Goal: Communication & Community: Answer question/provide support

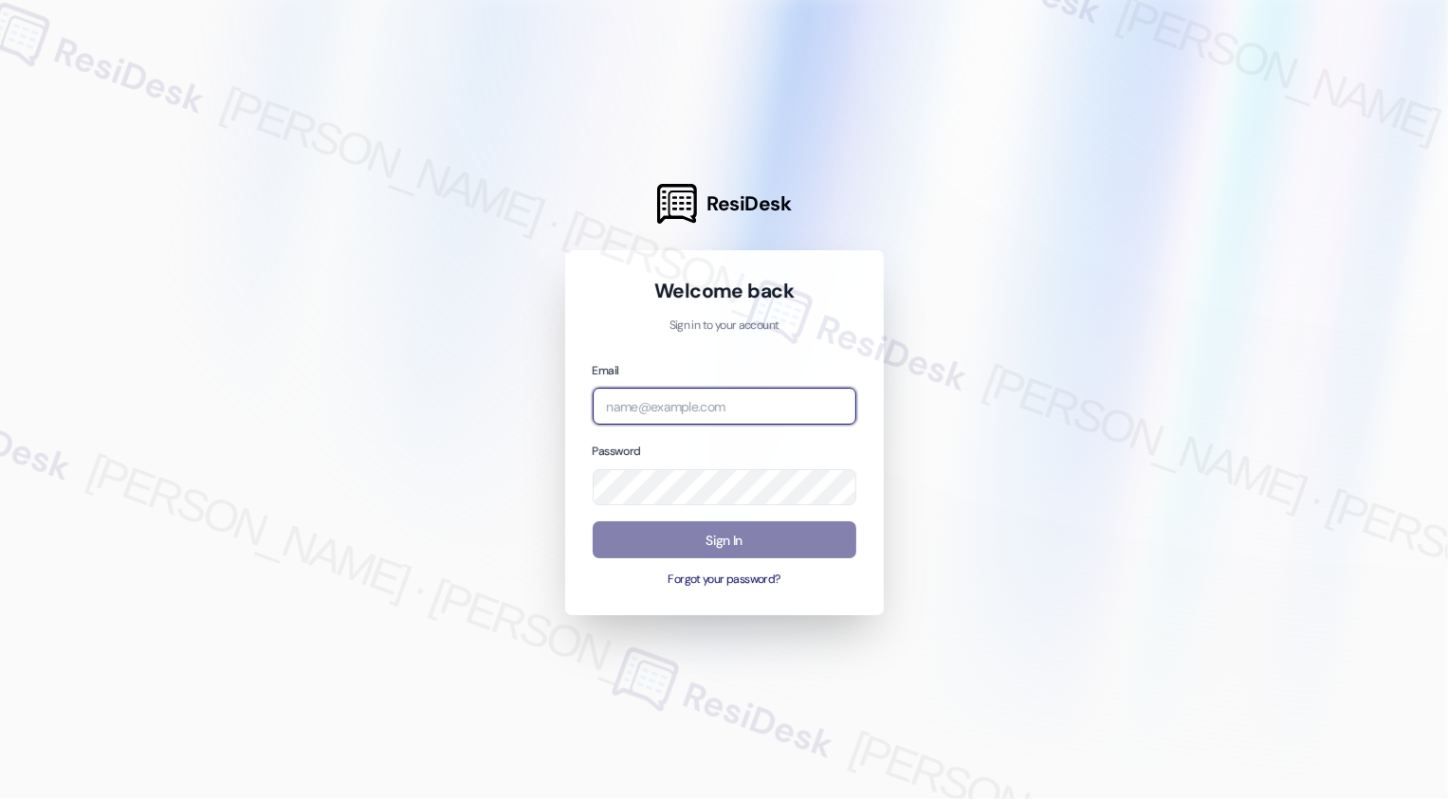
click at [637, 398] on input "email" at bounding box center [725, 406] width 264 height 37
type input "w"
type input "[EMAIL_ADDRESS][PERSON_NAME][PERSON_NAME][PERSON_NAME][PERSON_NAME][DOMAIN_NAME]"
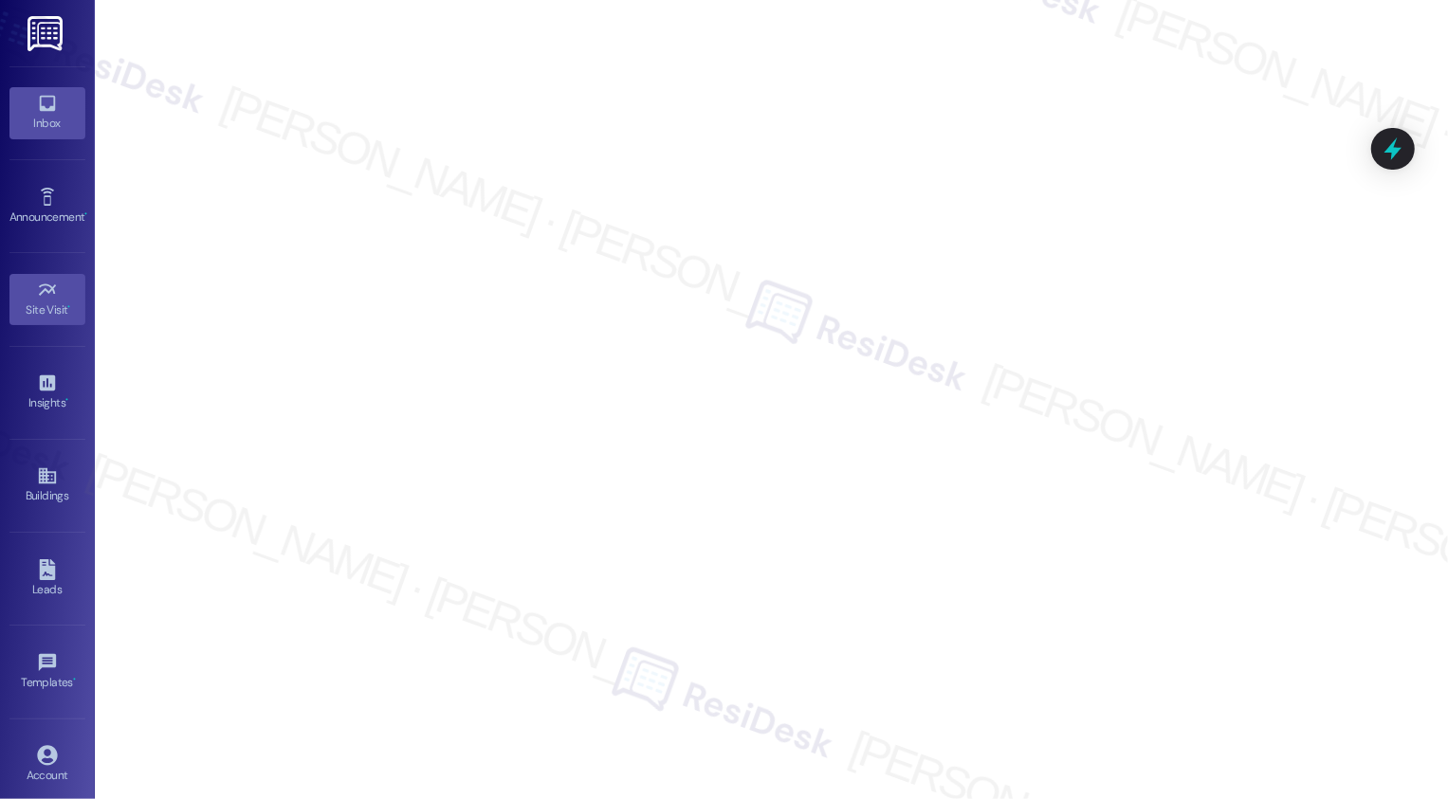
click at [36, 119] on div "Inbox" at bounding box center [47, 123] width 95 height 19
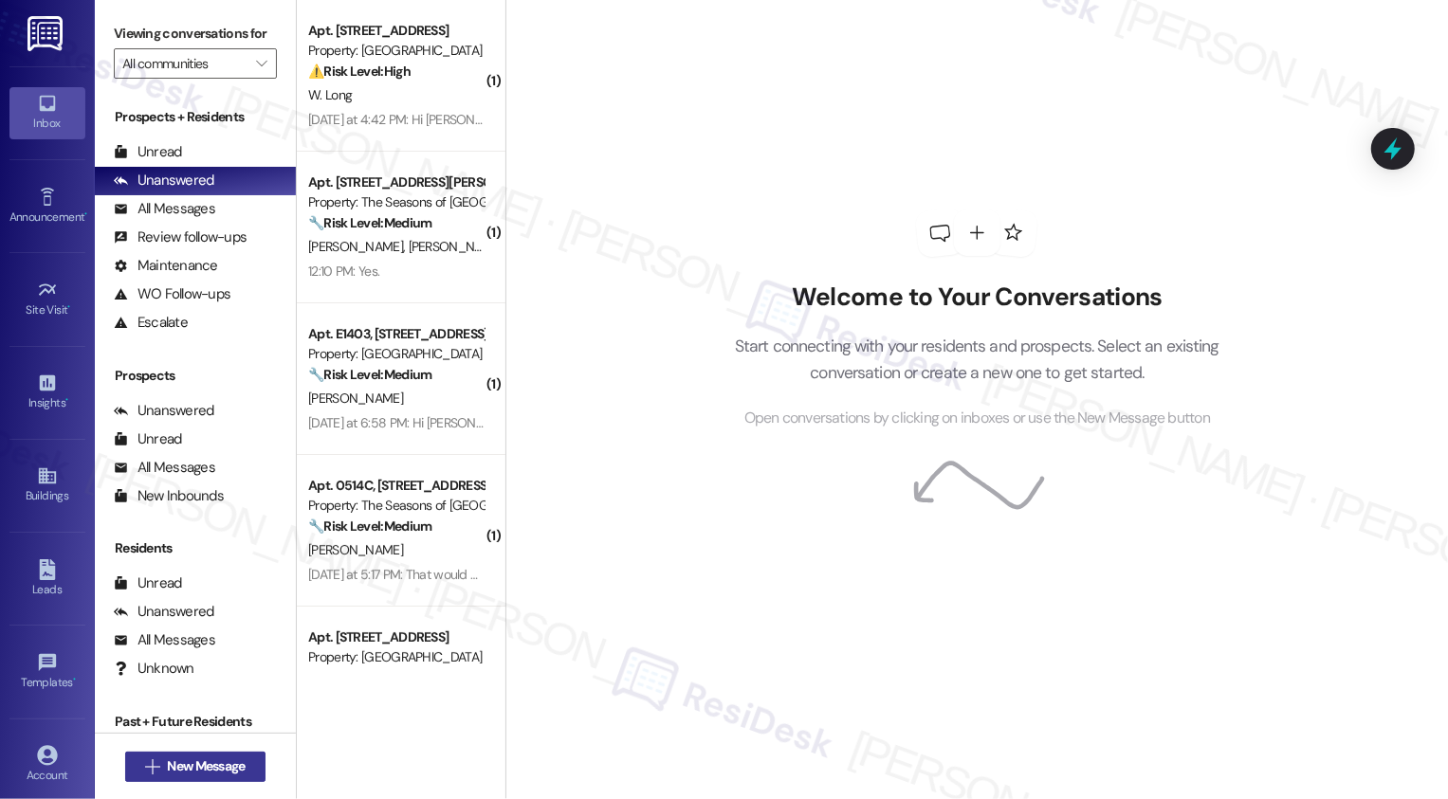
click at [211, 760] on span "New Message" at bounding box center [206, 767] width 78 height 20
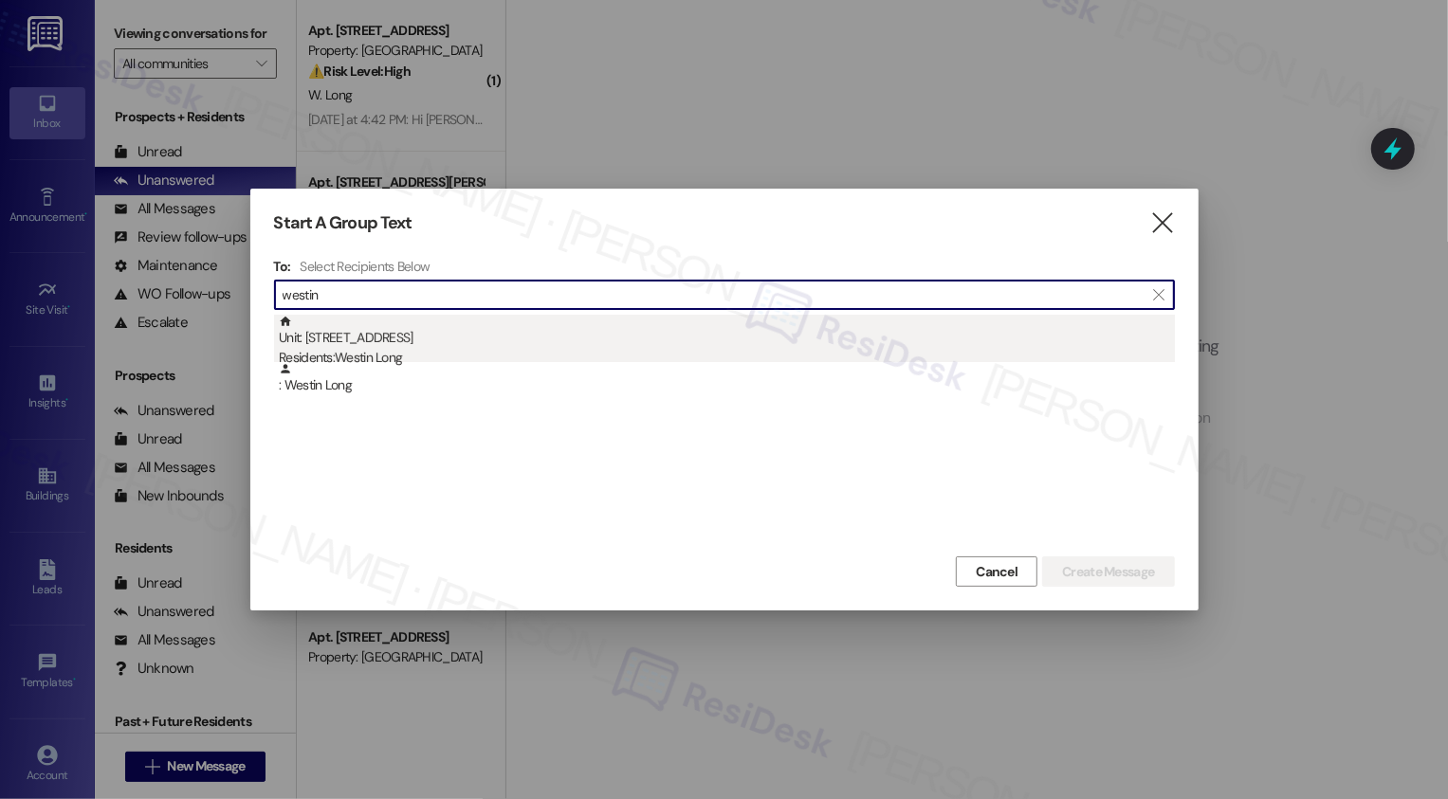
type input "westin"
click at [374, 337] on div "Unit: [STREET_ADDRESS] Residents: [GEOGRAPHIC_DATA]" at bounding box center [727, 342] width 896 height 54
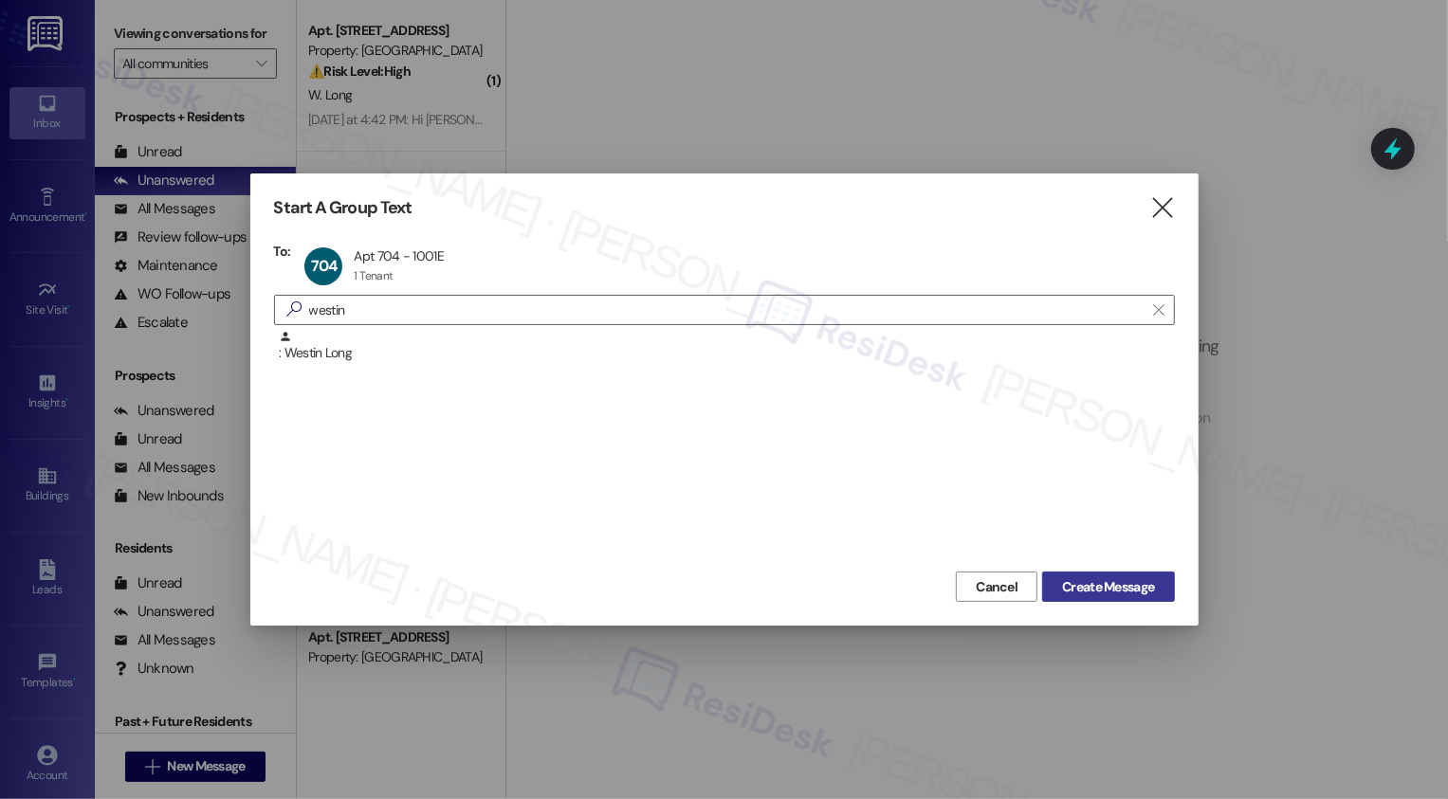
click at [1126, 588] on span "Create Message" at bounding box center [1108, 587] width 92 height 20
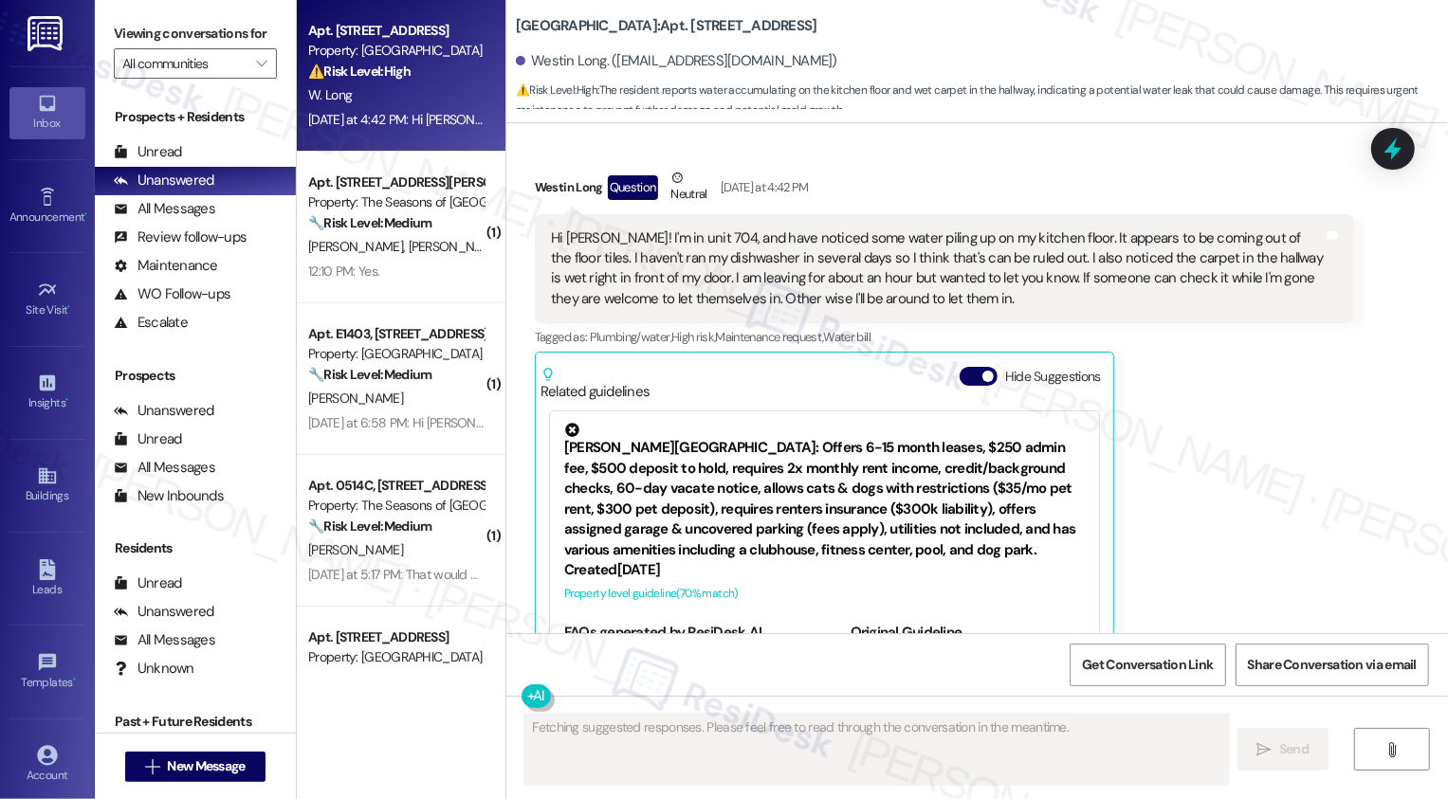
scroll to position [496, 0]
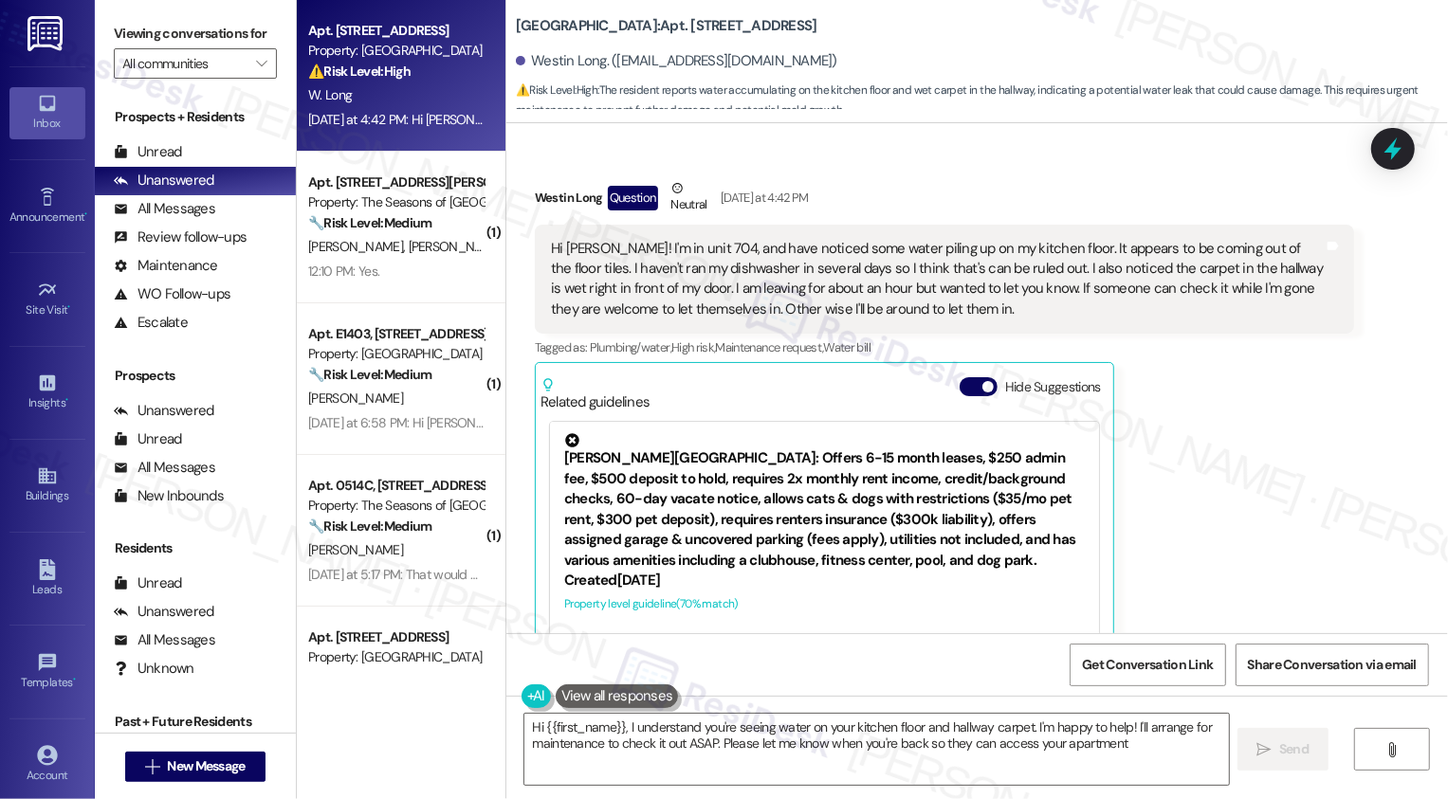
type textarea "Hi {{first_name}}, I understand you're seeing water on your kitchen floor and h…"
click at [635, 24] on b "[GEOGRAPHIC_DATA]: Apt. [STREET_ADDRESS]" at bounding box center [666, 26] width 301 height 20
copy b "704"
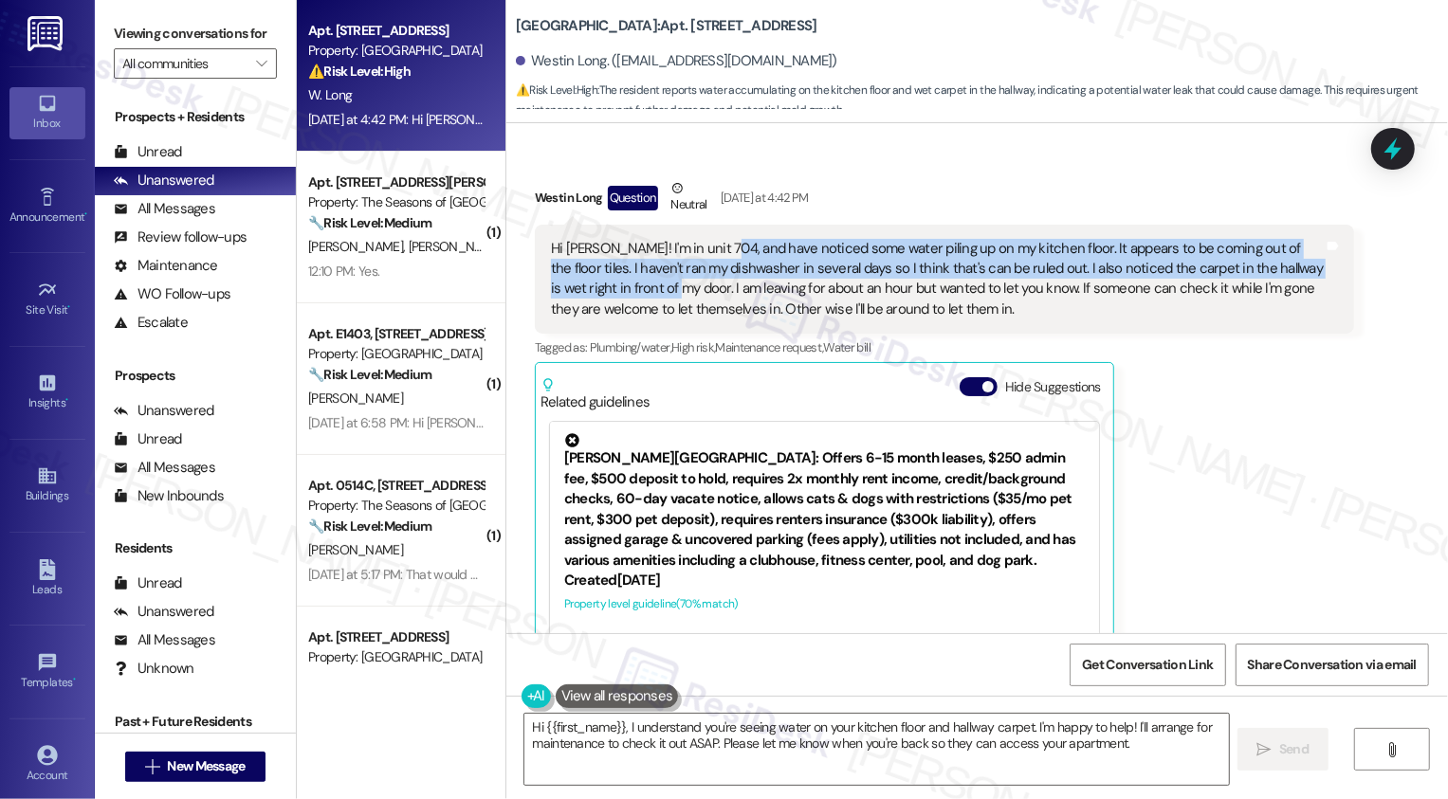
drag, startPoint x: 704, startPoint y: 246, endPoint x: 606, endPoint y: 285, distance: 106.3
click at [606, 286] on div "Hi [PERSON_NAME]! I'm in unit 704, and have noticed some water piling up on my …" at bounding box center [937, 280] width 773 height 82
copy div "have noticed some water piling up on my kitchen floor. It appears to be coming …"
click at [1129, 313] on div "Hi [PERSON_NAME]! I'm in unit 704, and have noticed some water piling up on my …" at bounding box center [937, 280] width 773 height 82
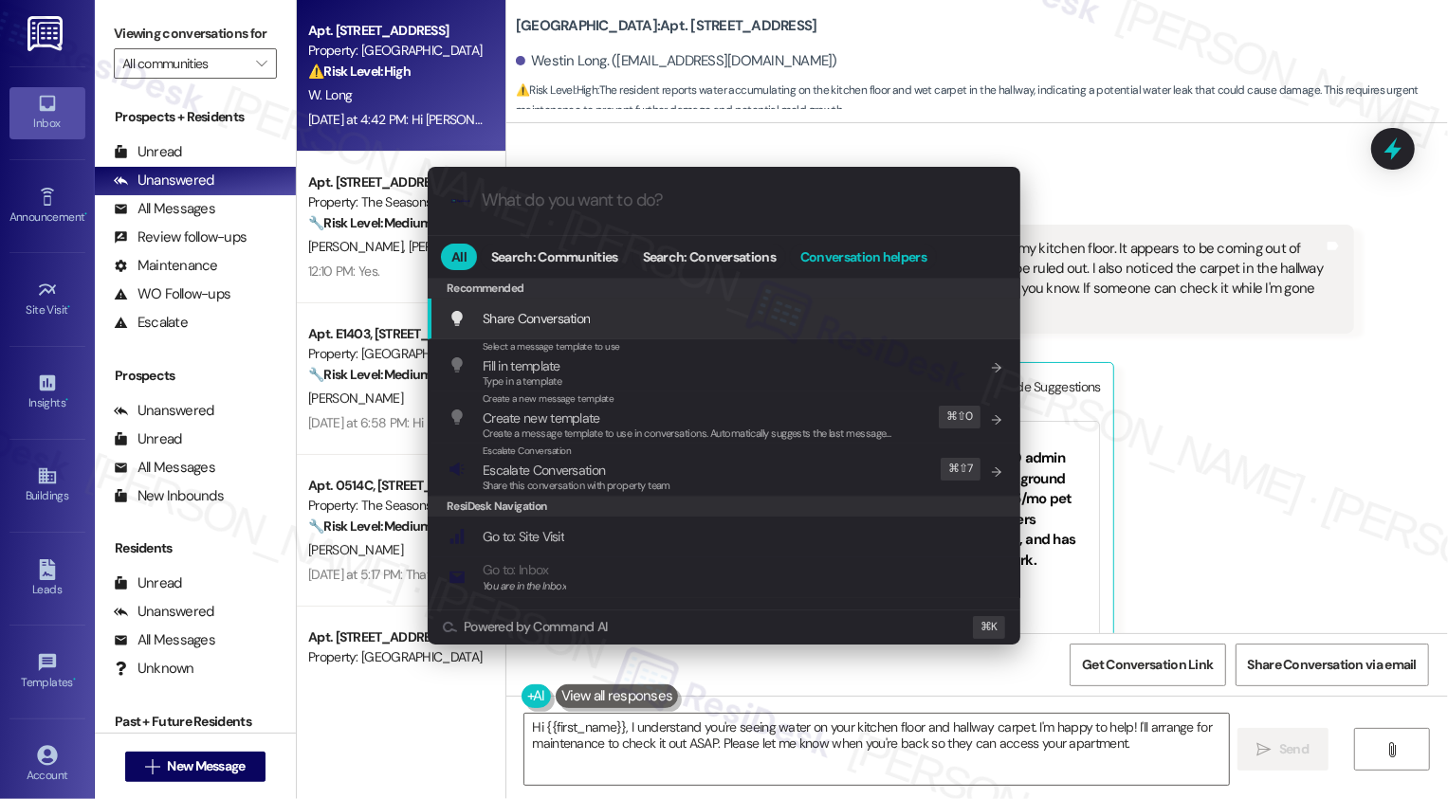
click at [883, 262] on span "Conversation helpers" at bounding box center [863, 256] width 126 height 13
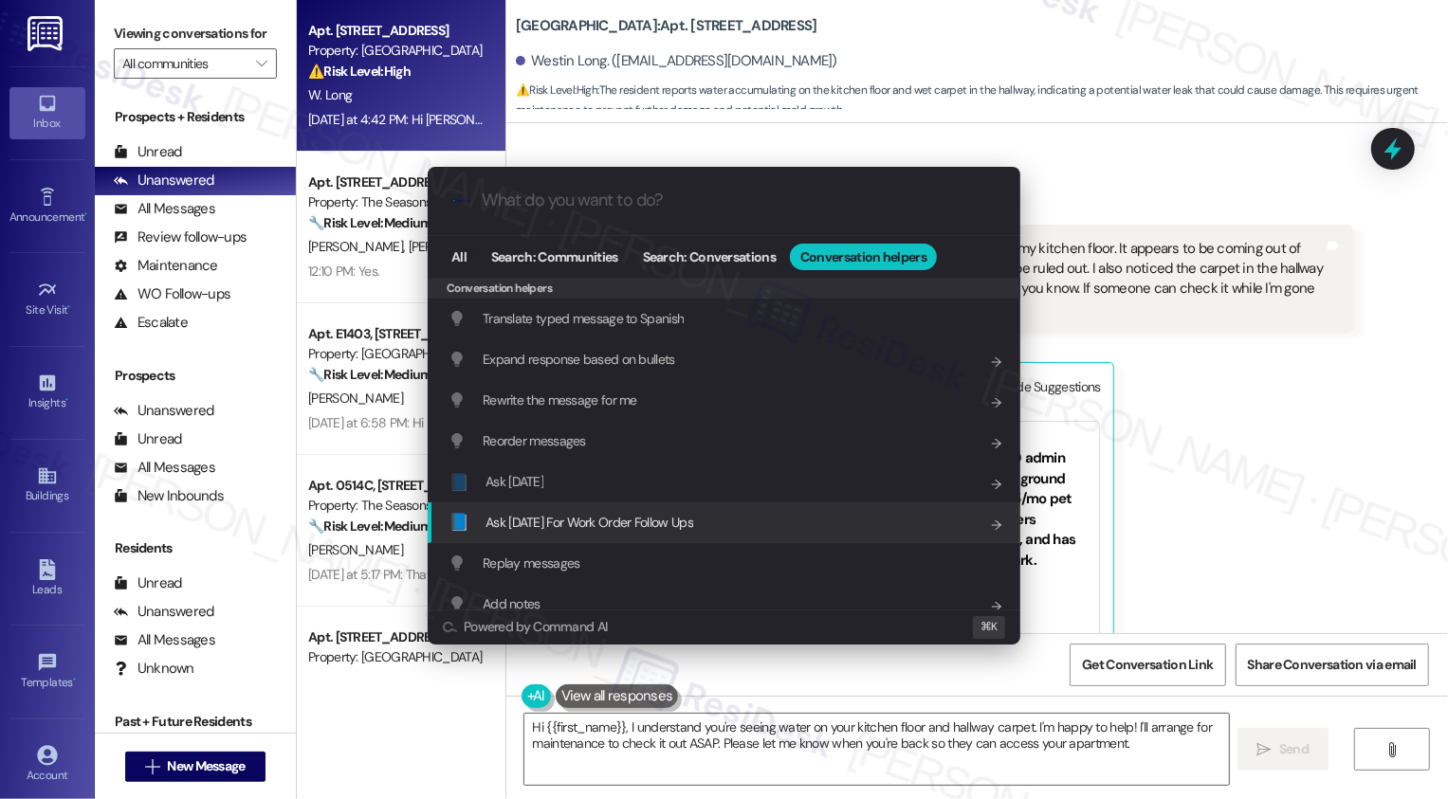
click at [664, 533] on div "📘 Ask [DATE] For Work Order Follow Ups Add shortcut" at bounding box center [724, 522] width 593 height 41
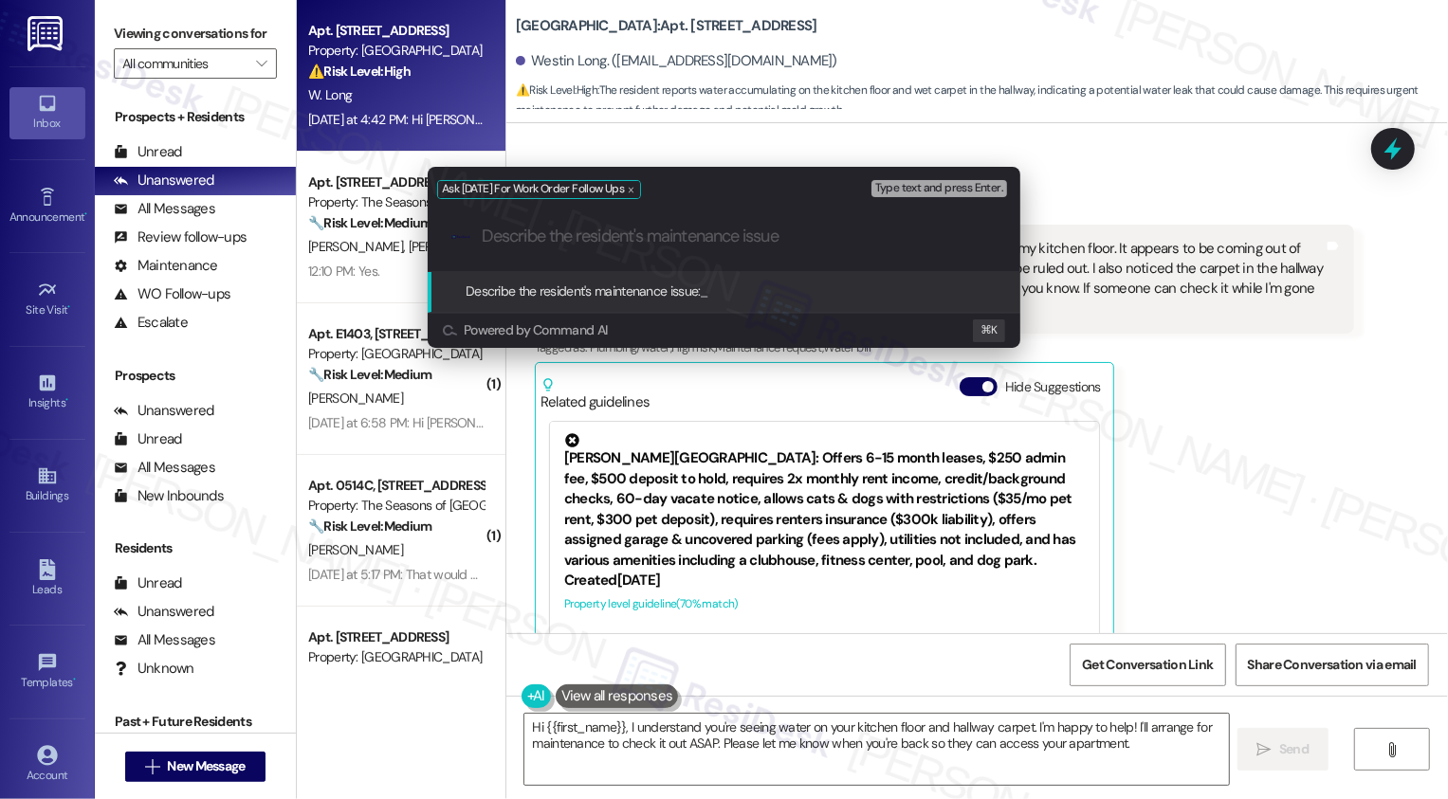
paste input "have noticed some water piling up on my kitchen floor. It appears to be coming …"
type input "have noticed some water piling up on my kitchen floor. It appears to be coming …"
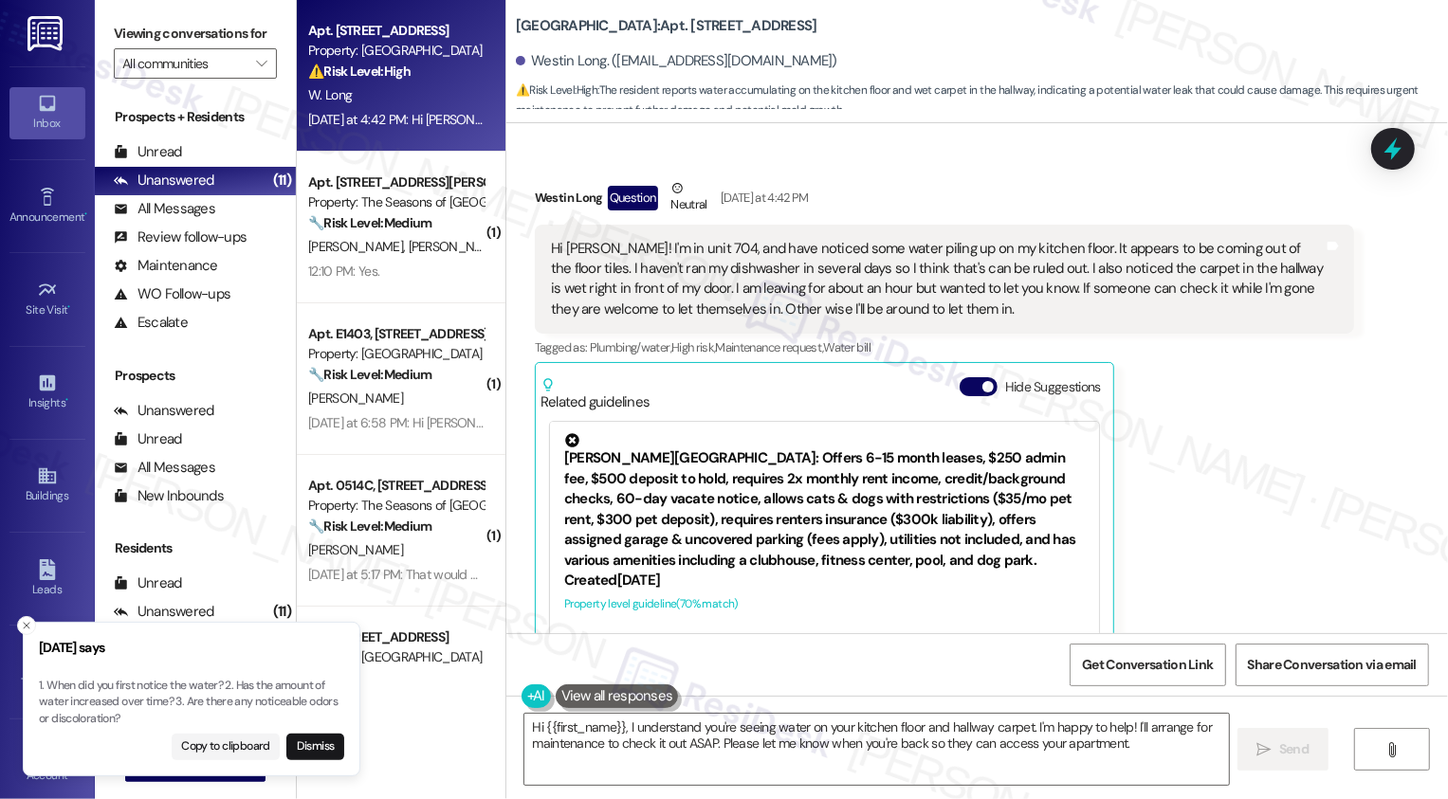
click at [537, 199] on div "Westin Long Question Neutral [DATE] at 4:42 PM" at bounding box center [944, 201] width 819 height 46
copy div "Westin"
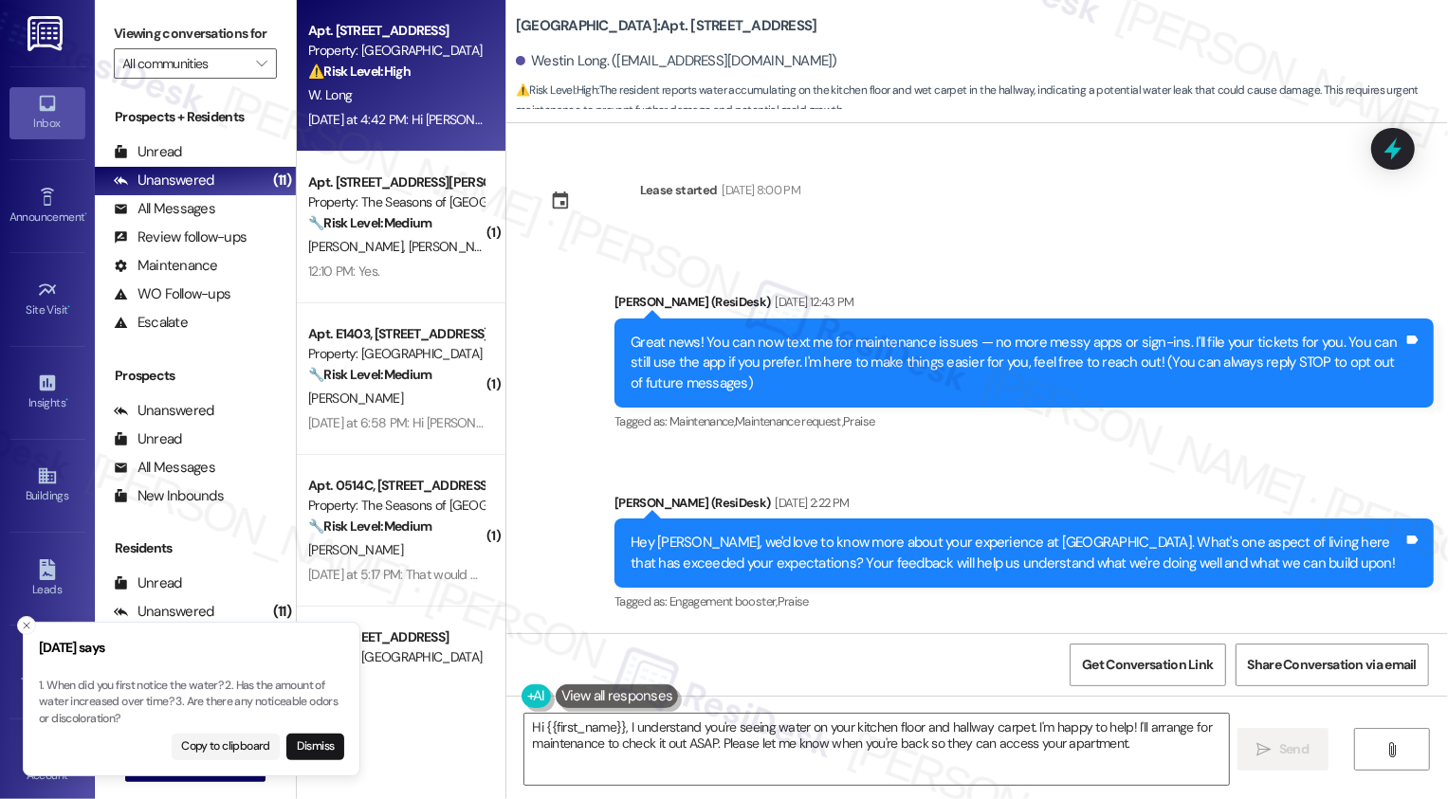
scroll to position [0, 0]
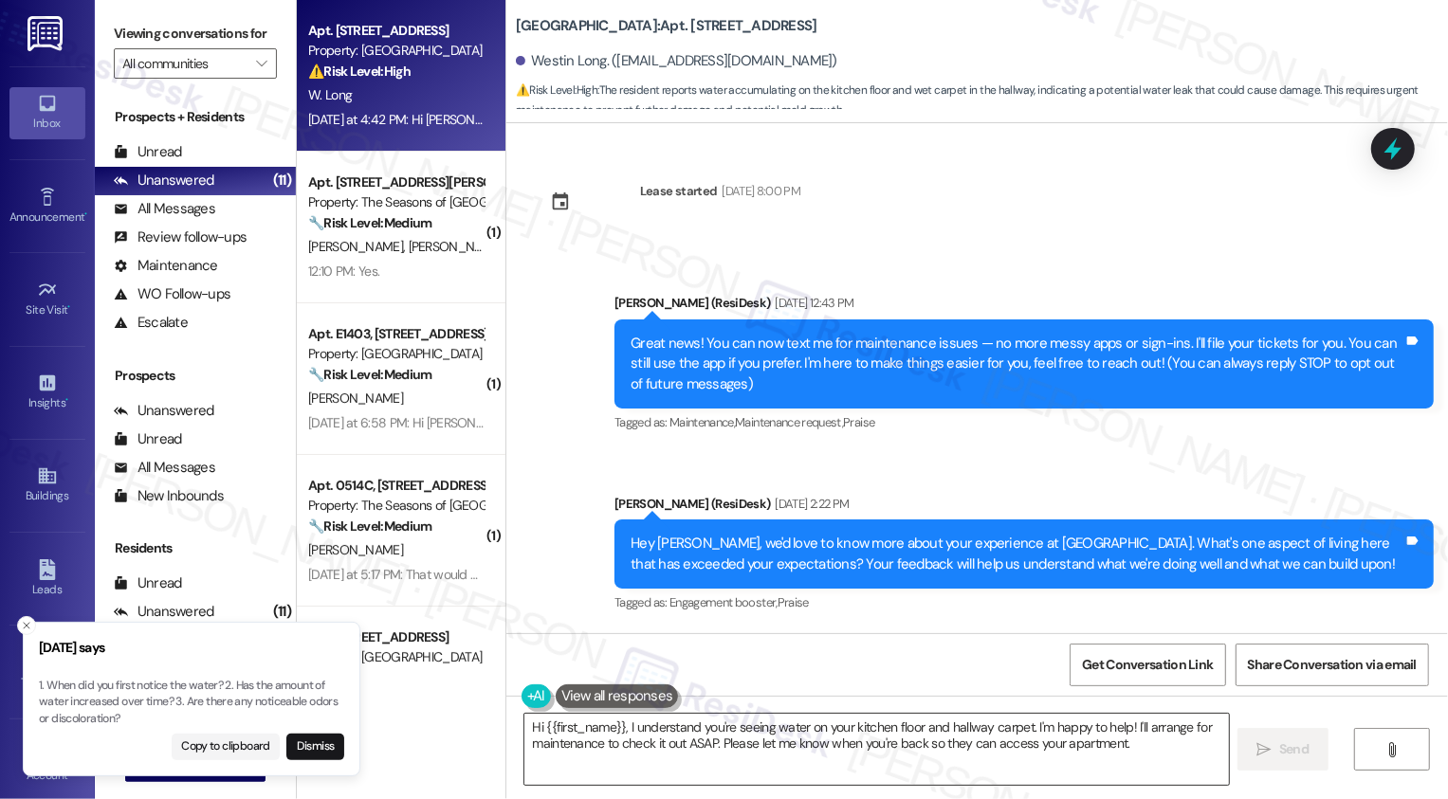
click at [563, 720] on textarea "Hi {{first_name}}, I understand you're seeing water on your kitchen floor and h…" at bounding box center [876, 749] width 704 height 71
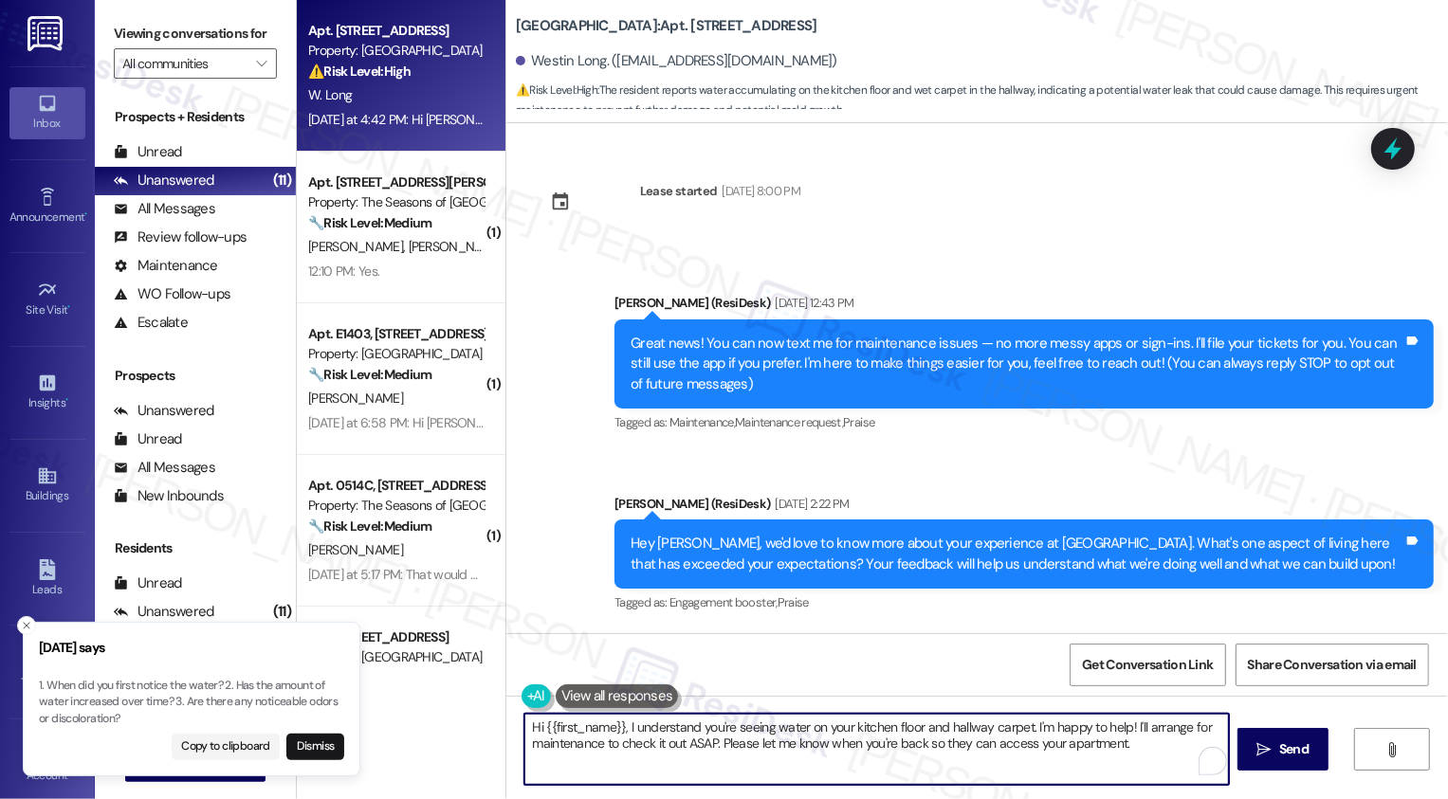
click at [646, 731] on textarea "Hi {{first_name}}, I understand you're seeing water on your kitchen floor and h…" at bounding box center [876, 749] width 704 height 71
drag, startPoint x: 653, startPoint y: 724, endPoint x: 843, endPoint y: 792, distance: 201.2
click at [843, 795] on div "Hi {{first_name}}, I understand you're seeing water on your kitchen floor and h…" at bounding box center [976, 767] width 941 height 142
click at [843, 792] on div "Hi {{first_name}}, I understand you're seeing water on your kitchen floor and h…" at bounding box center [976, 767] width 941 height 142
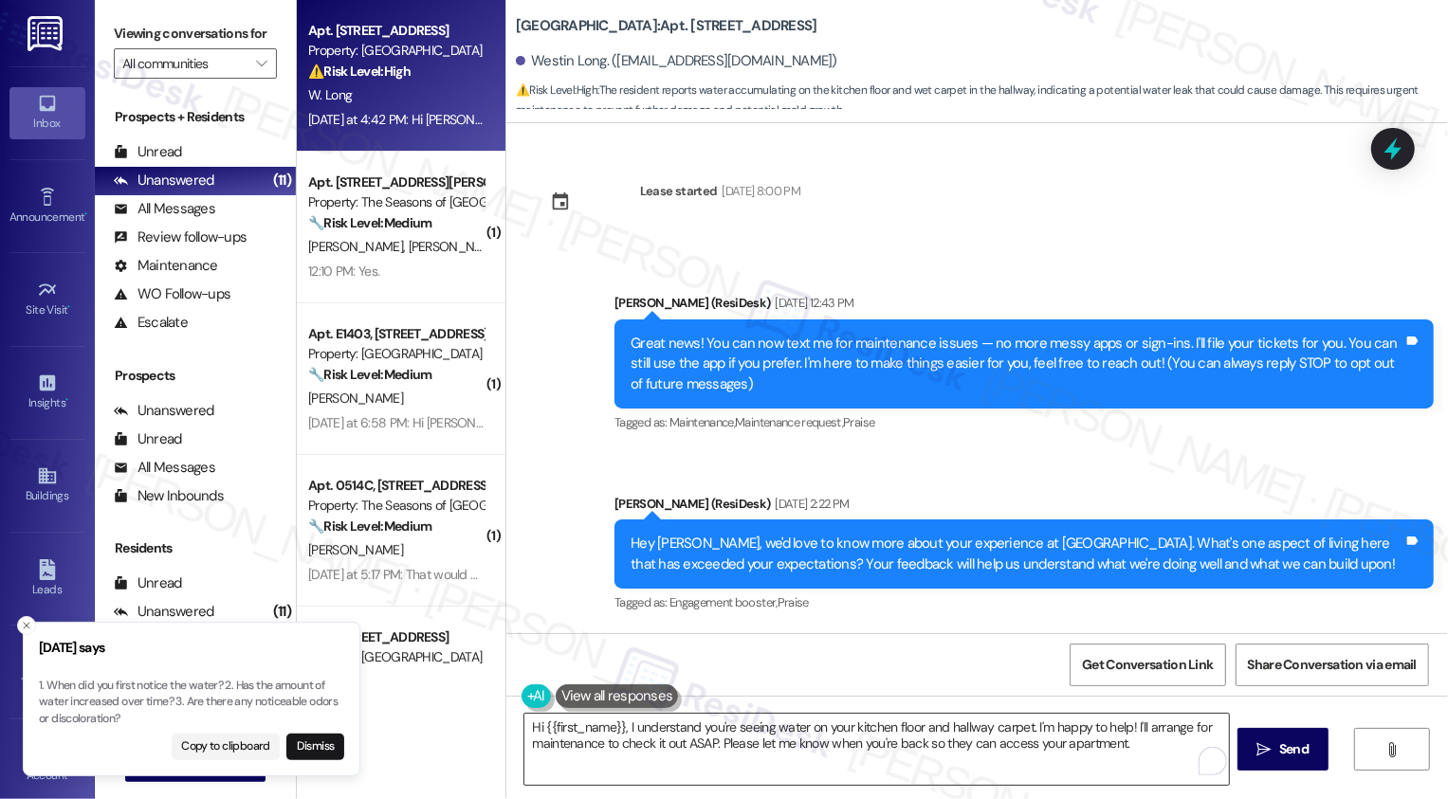
click at [616, 728] on textarea "Hi {{first_name}}, I understand you're seeing water on your kitchen floor and h…" at bounding box center [876, 749] width 704 height 71
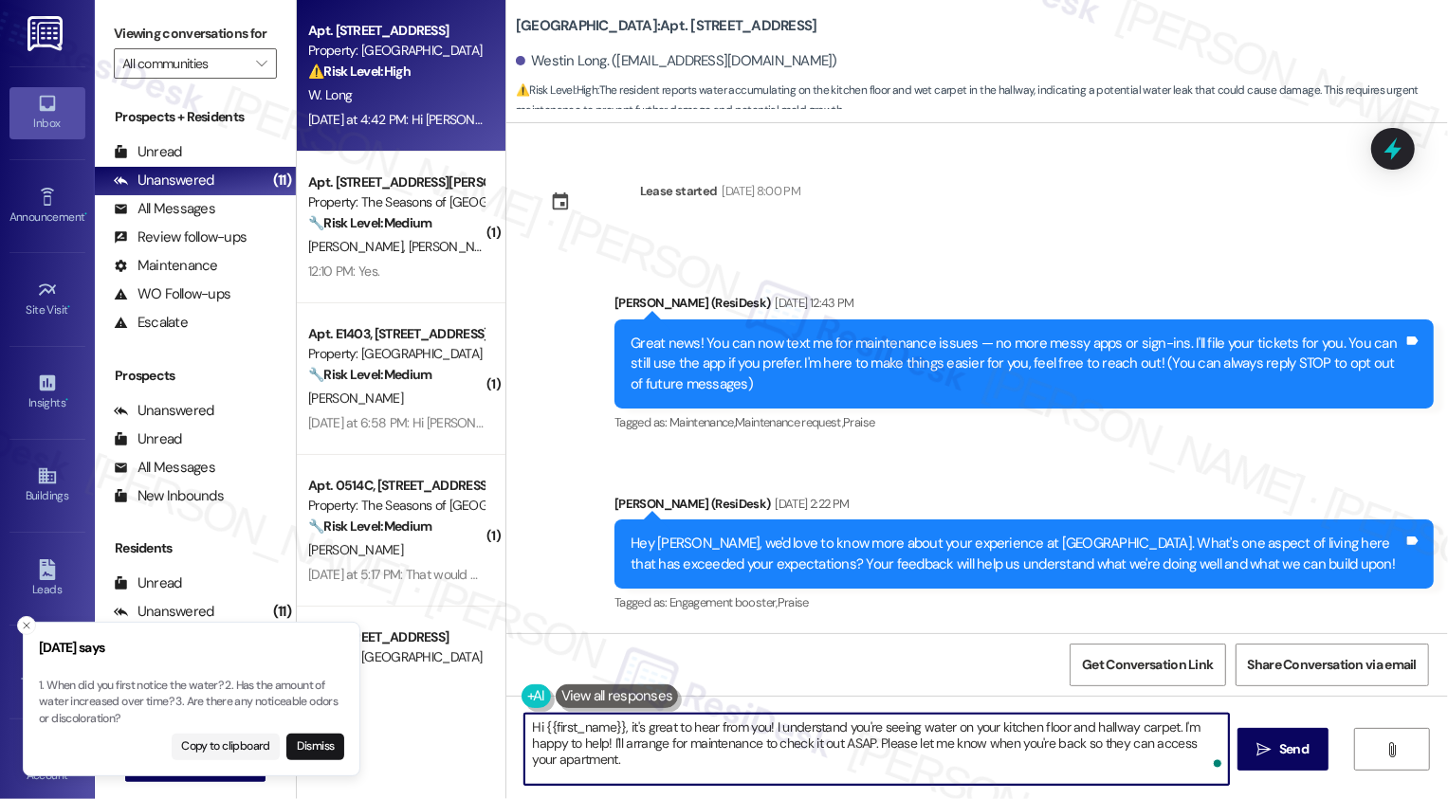
click at [883, 740] on textarea "Hi {{first_name}}, it's great to hear from you! I understand you're seeing wate…" at bounding box center [876, 749] width 704 height 71
drag, startPoint x: 1172, startPoint y: 727, endPoint x: 1172, endPoint y: 799, distance: 72.1
click at [1172, 798] on div "Hi {{first_name}}, it's great to hear from you! I understand you're seeing wate…" at bounding box center [976, 767] width 941 height 142
type textarea "Hi {{first_name}}, it's great to hear from you! I understand you're seeing wate…"
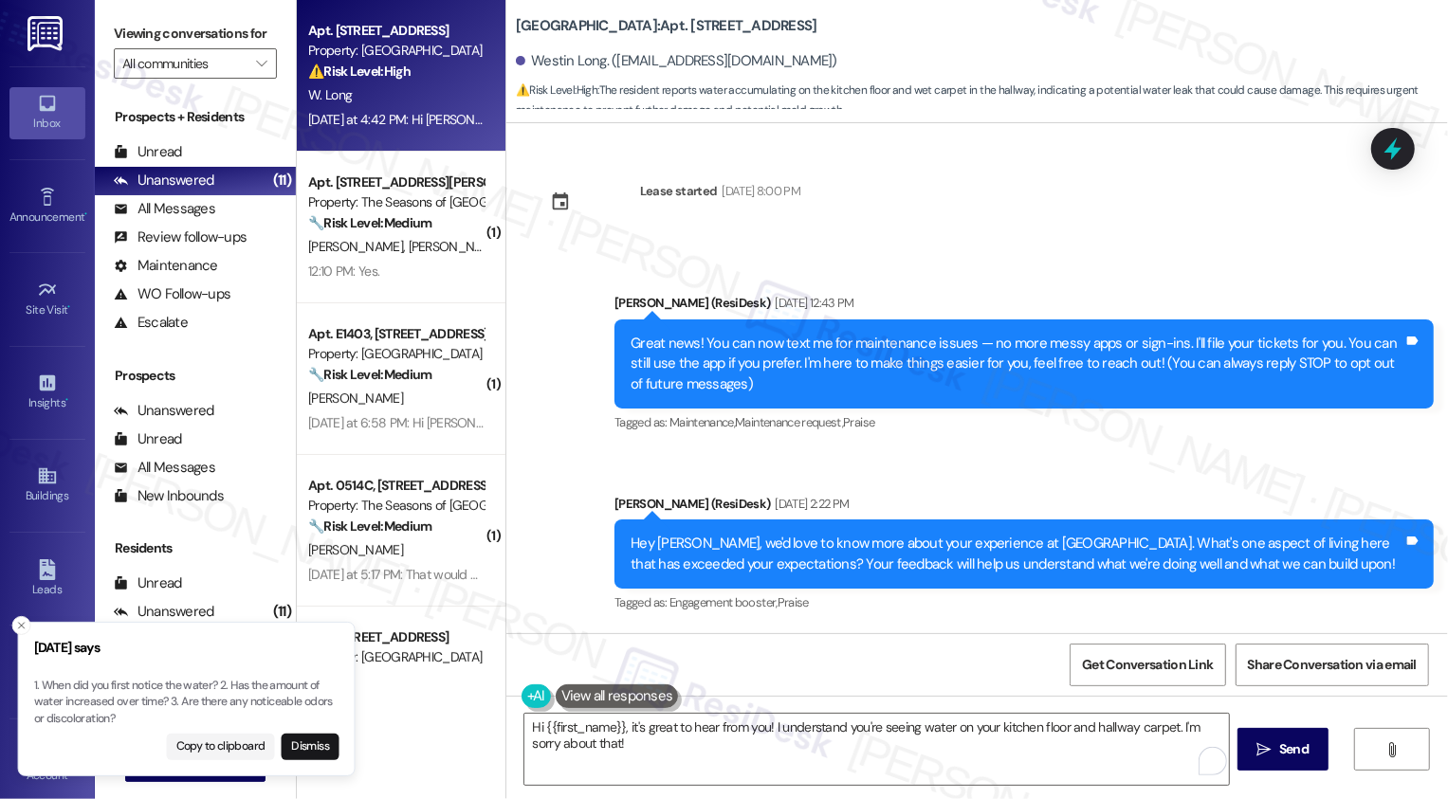
click at [233, 691] on p "1. When did you first notice the water? 2. Has the amount of water increased ov…" at bounding box center [186, 703] width 305 height 50
click at [239, 685] on p "1. When did you first notice the water? 2. Has the amount of water increased ov…" at bounding box center [191, 703] width 305 height 50
click at [671, 767] on textarea "Hi {{first_name}}, it's great to hear from you! I understand you're seeing wate…" at bounding box center [876, 749] width 704 height 71
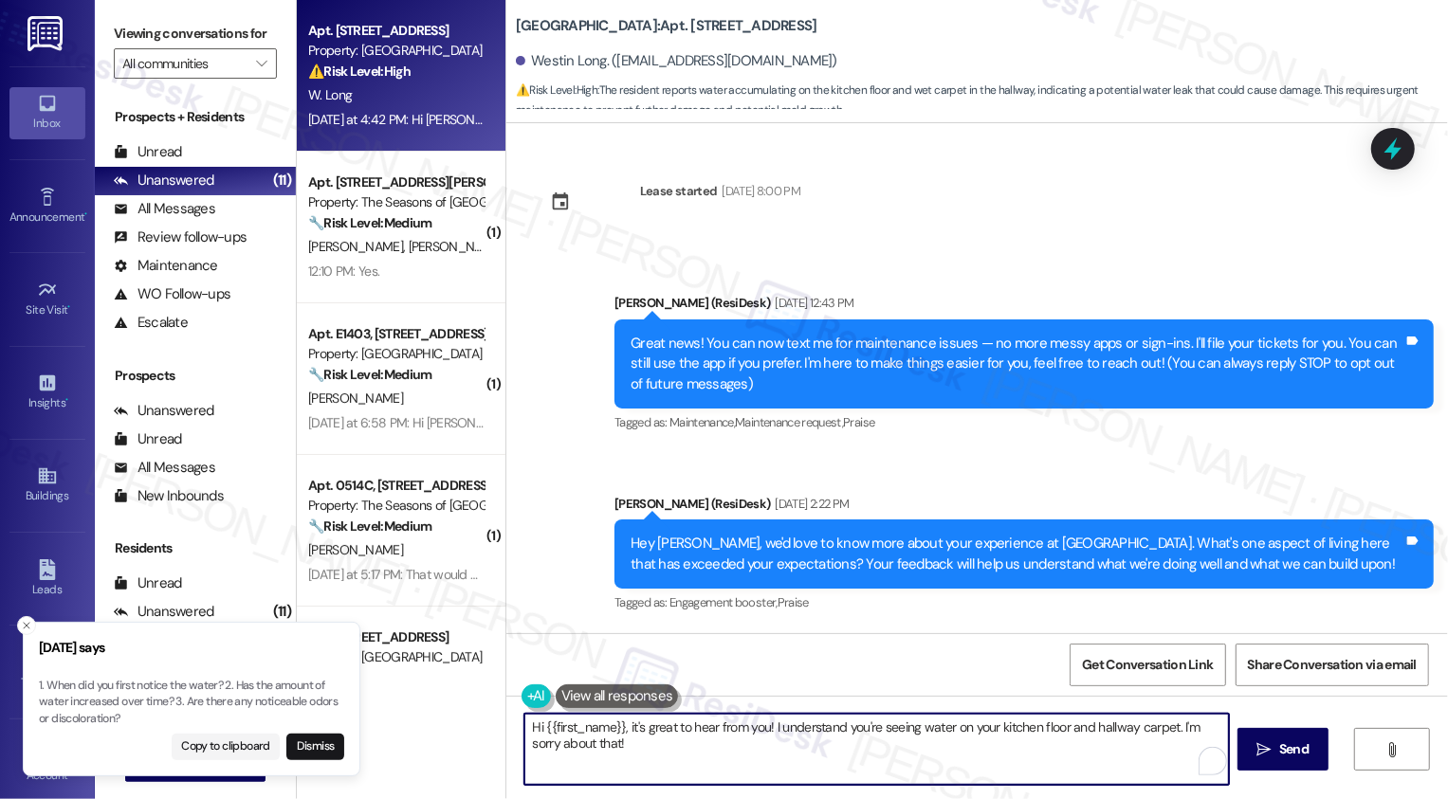
paste textarea "Has the amount of water increased over time?"
click at [25, 620] on icon "Close toast" at bounding box center [26, 625] width 11 height 11
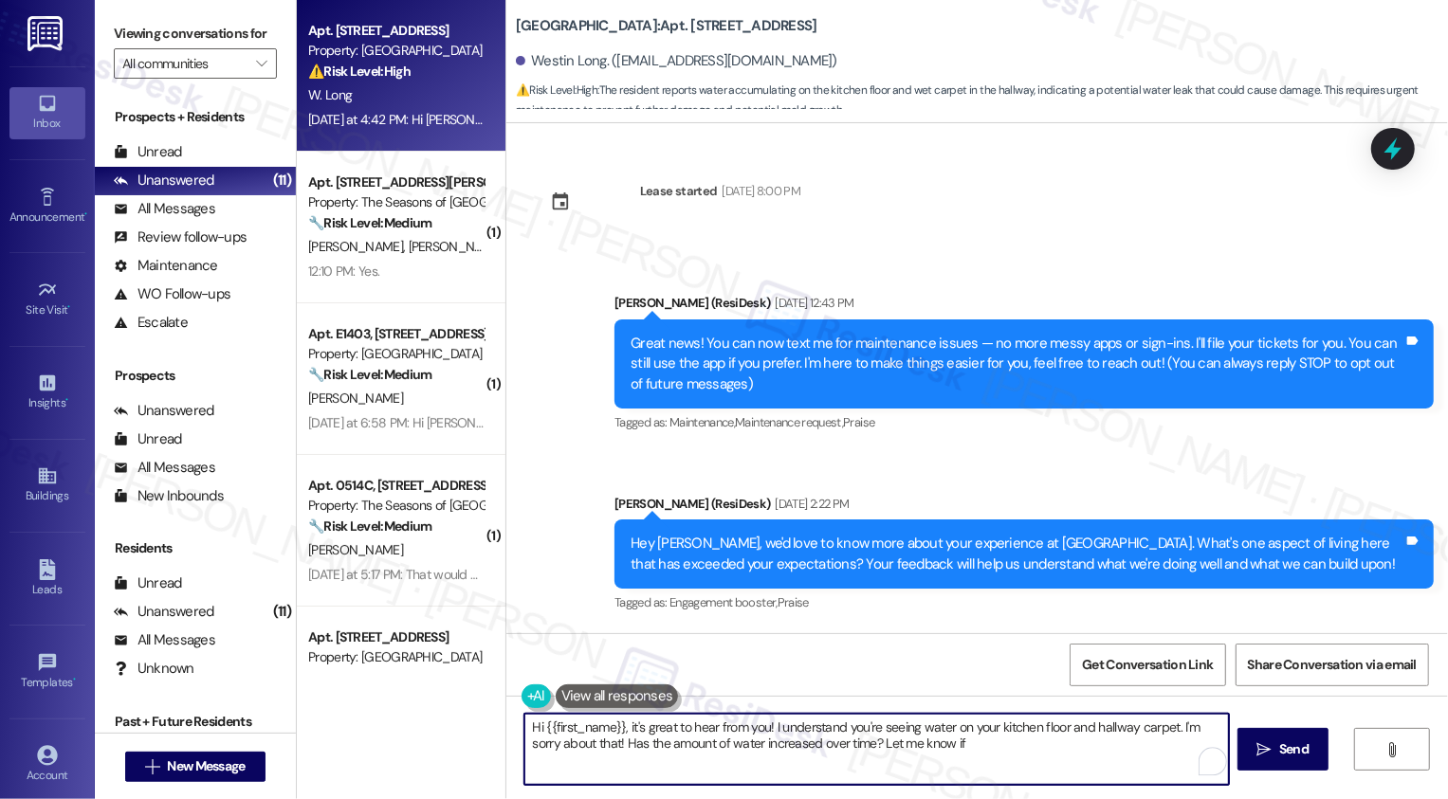
type textarea "Hi {{first_name}}, it's great to hear from you! I understand you're seeing wate…"
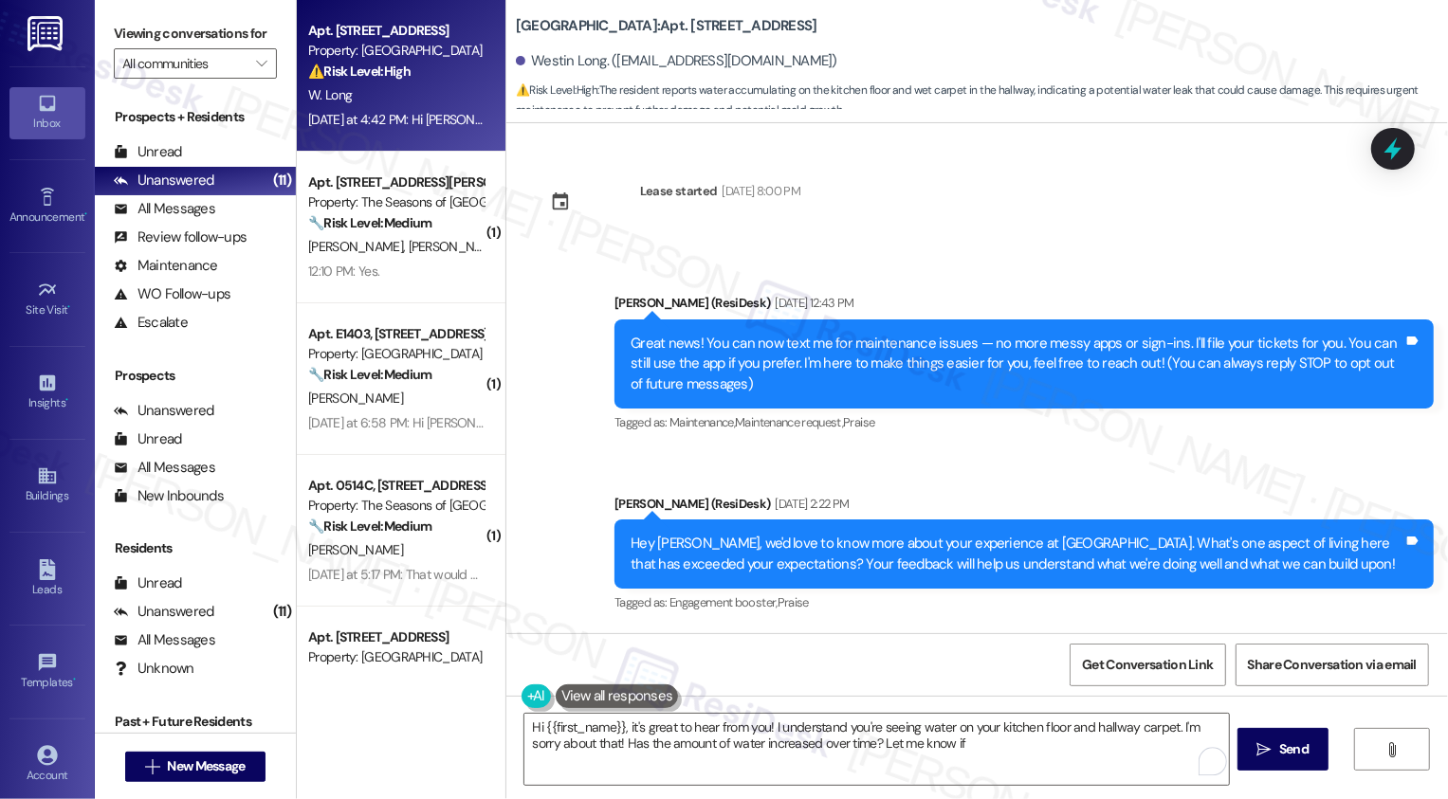
click at [886, 483] on div "Announcement, sent via SMS [PERSON_NAME] (ResiDesk) [DATE] 2:22 PM Hey Westin, …" at bounding box center [1024, 556] width 848 height 152
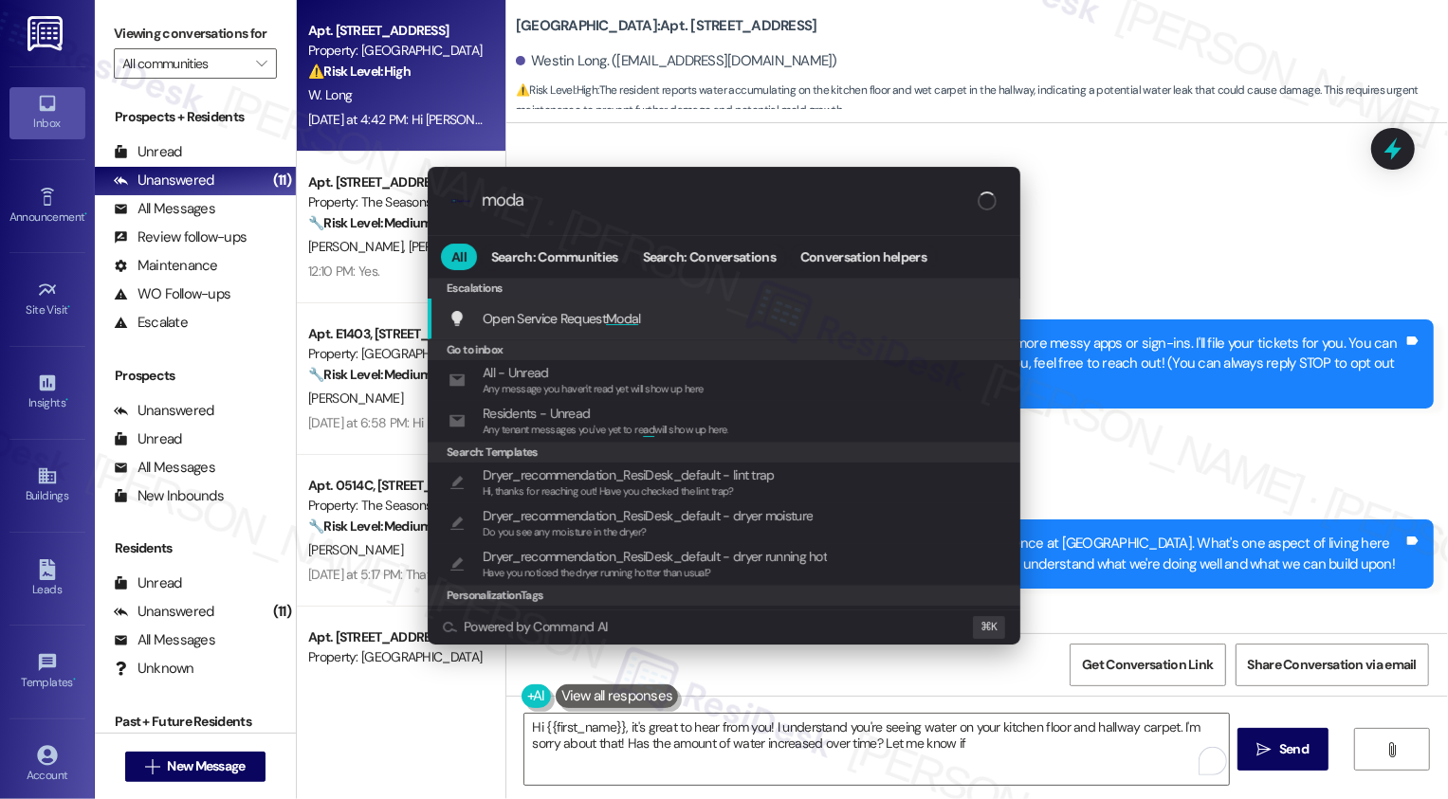
type input "modal"
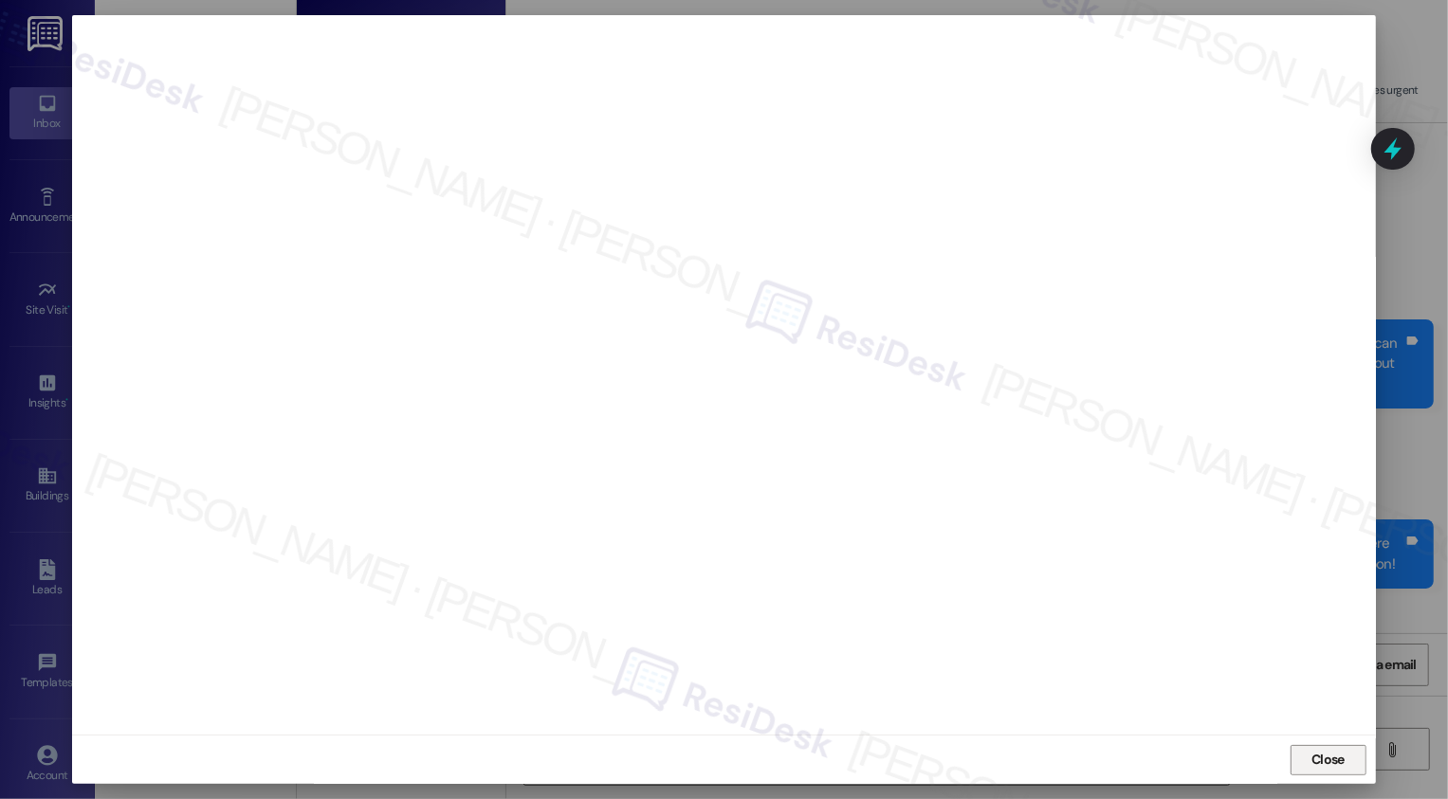
click at [1316, 759] on span "Close" at bounding box center [1327, 760] width 33 height 20
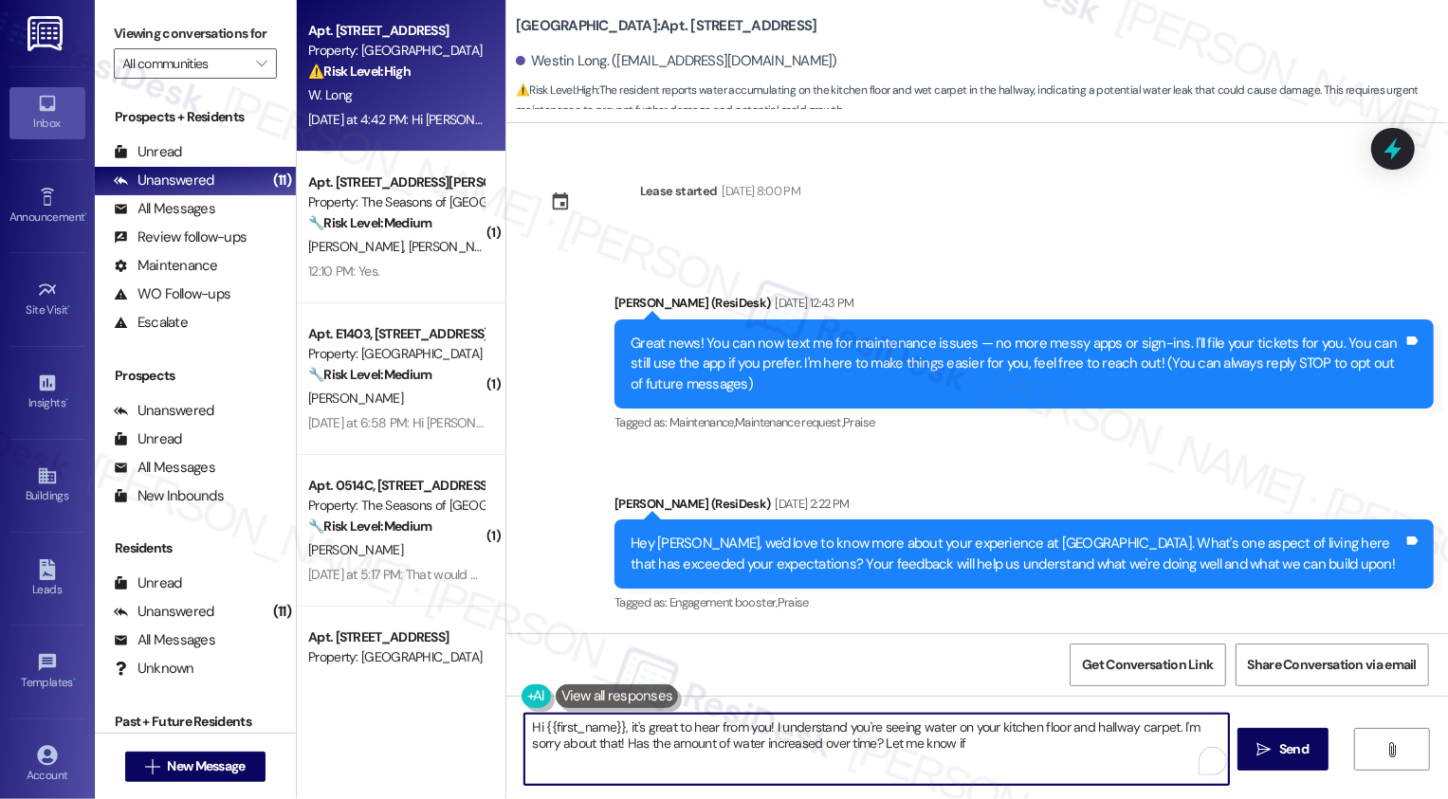
click at [813, 745] on textarea "Hi {{first_name}}, it's great to hear from you! I understand you're seeing wate…" at bounding box center [876, 749] width 704 height 71
drag, startPoint x: 845, startPoint y: 744, endPoint x: 965, endPoint y: 744, distance: 120.4
click at [965, 744] on textarea "Hi {{first_name}}, it's great to hear from you! I understand you're seeing wate…" at bounding box center [876, 749] width 704 height 71
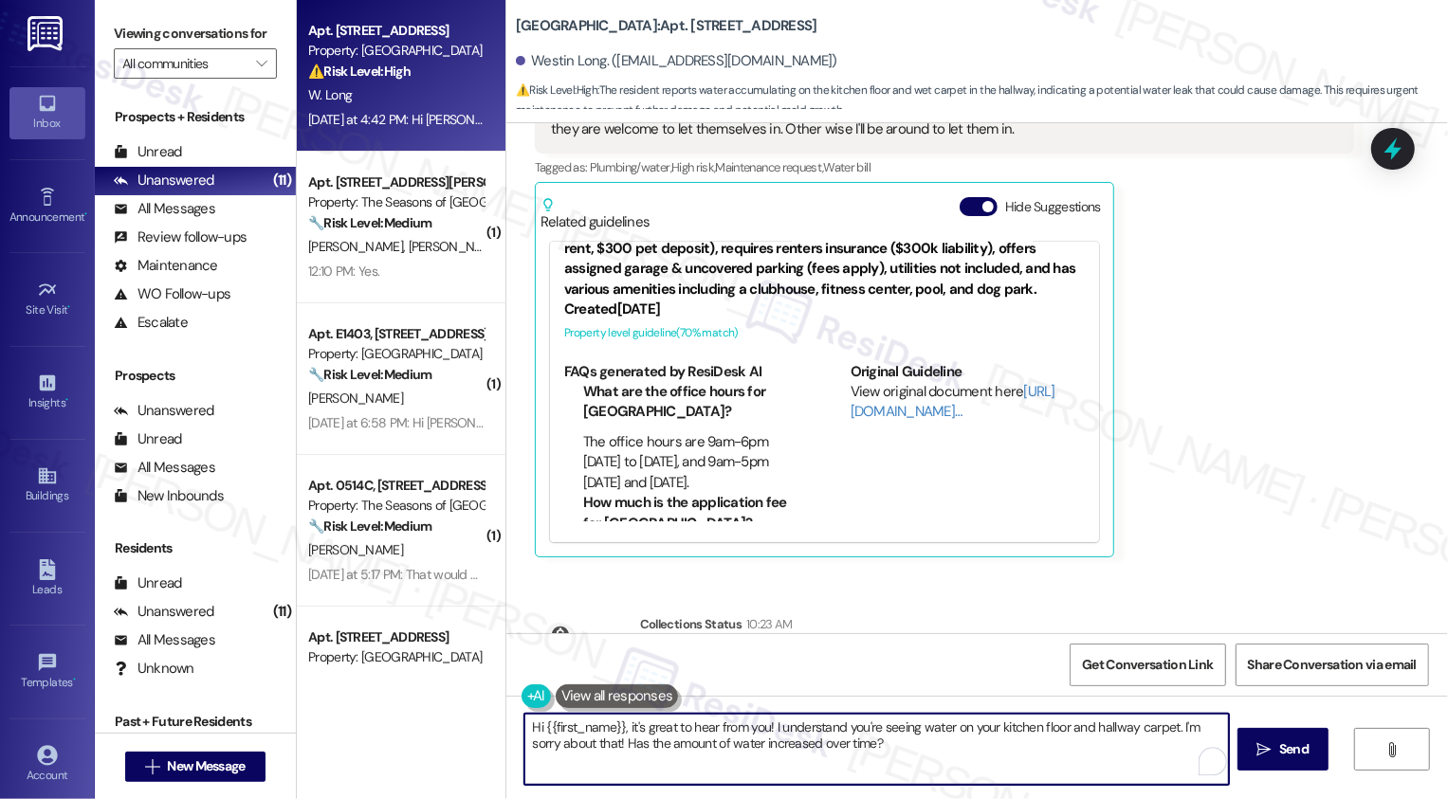
scroll to position [789, 0]
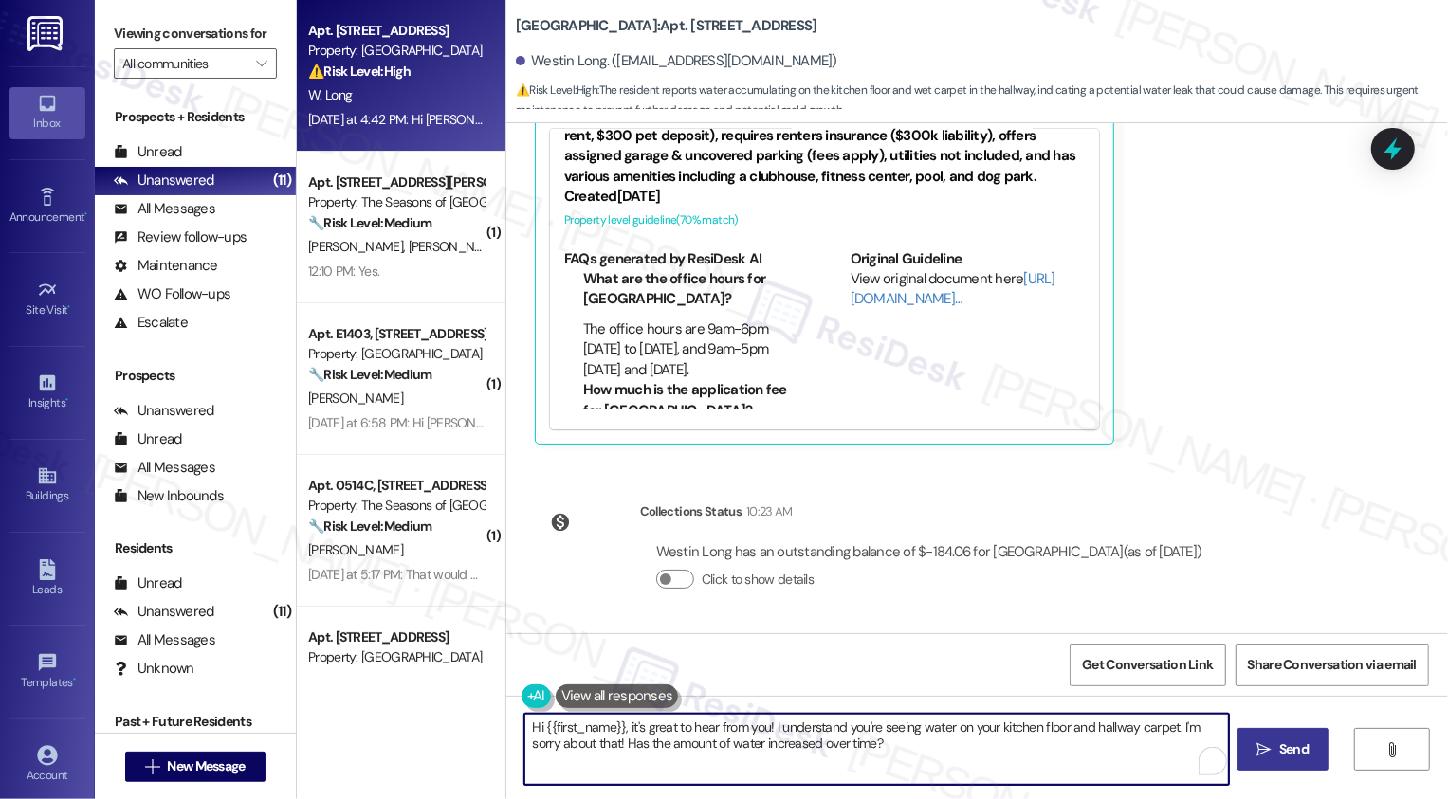
type textarea "Hi {{first_name}}, it's great to hear from you! I understand you're seeing wate…"
click at [1297, 743] on span "Send" at bounding box center [1293, 750] width 29 height 20
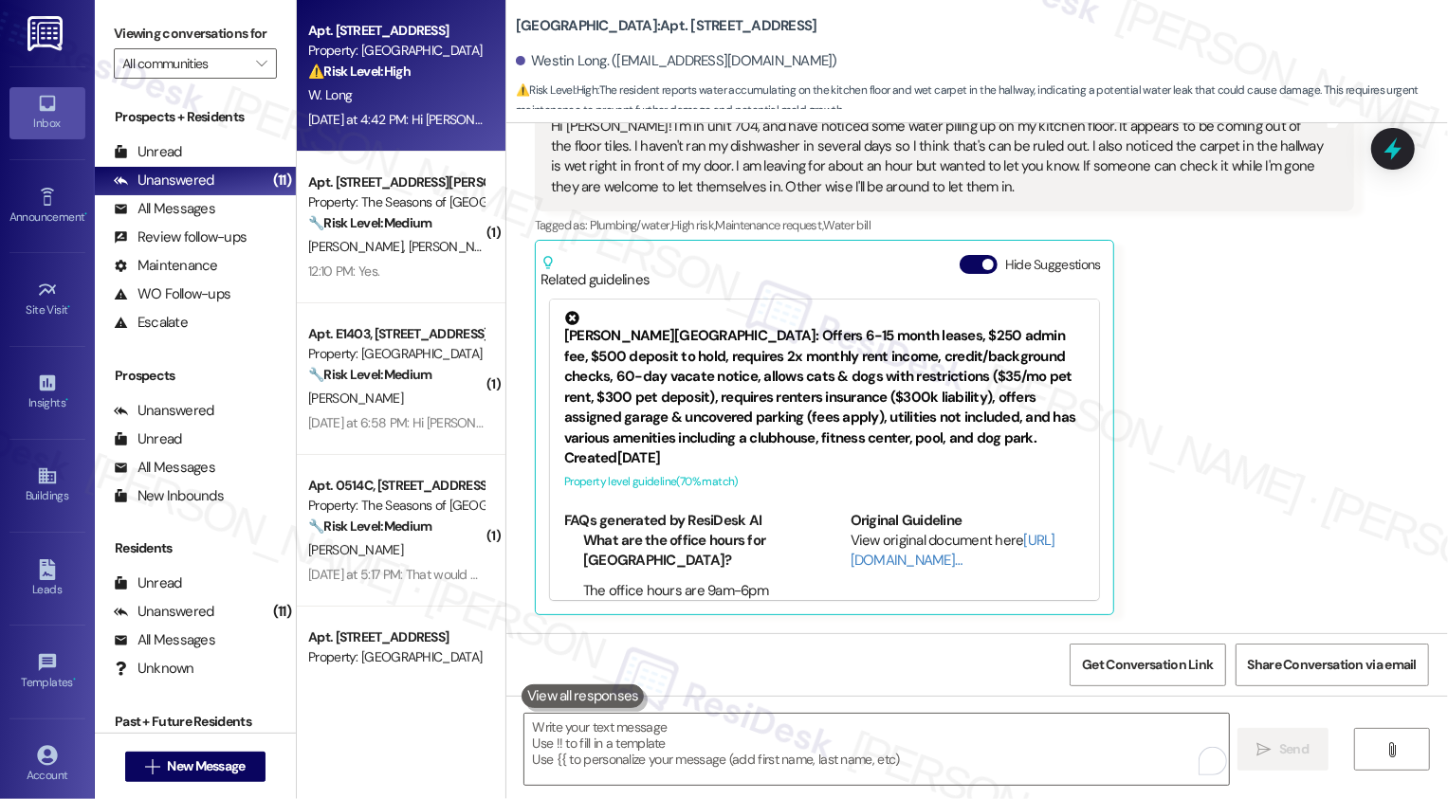
scroll to position [613, 0]
